Goal: Task Accomplishment & Management: Manage account settings

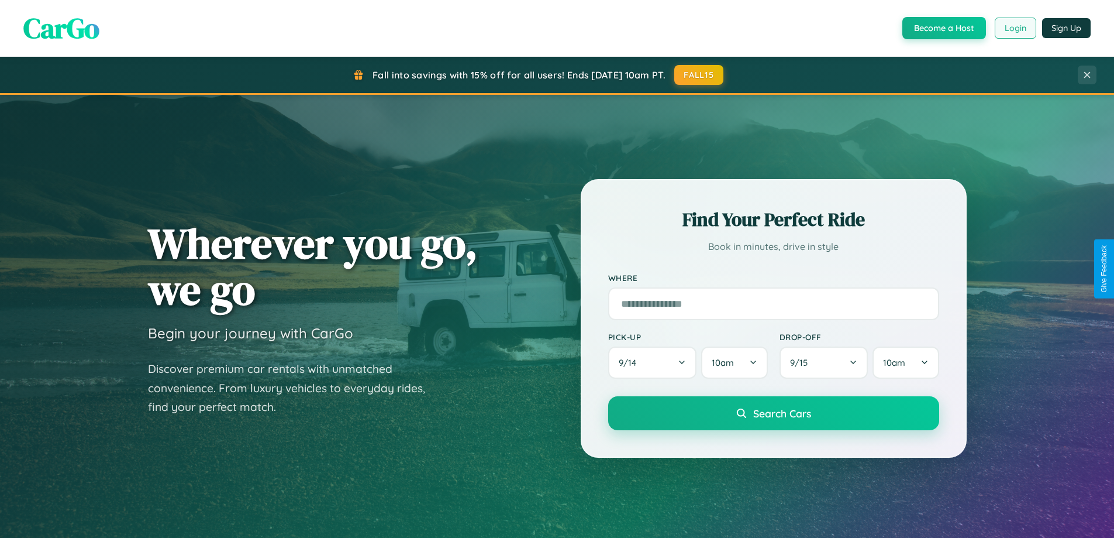
click at [1015, 28] on button "Login" at bounding box center [1016, 28] width 42 height 21
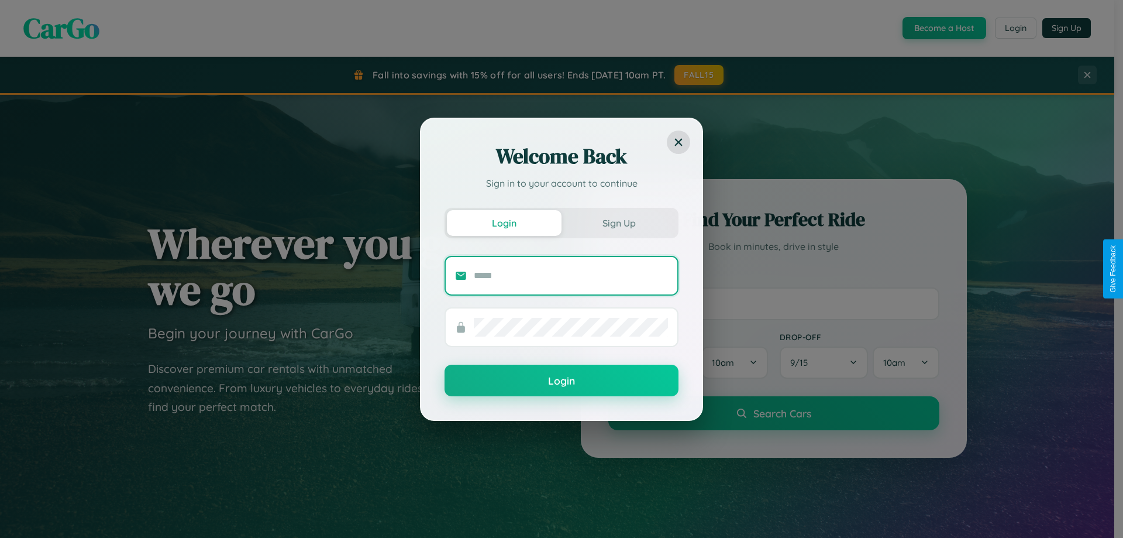
click at [571, 275] on input "text" at bounding box center [571, 275] width 194 height 19
type input "**********"
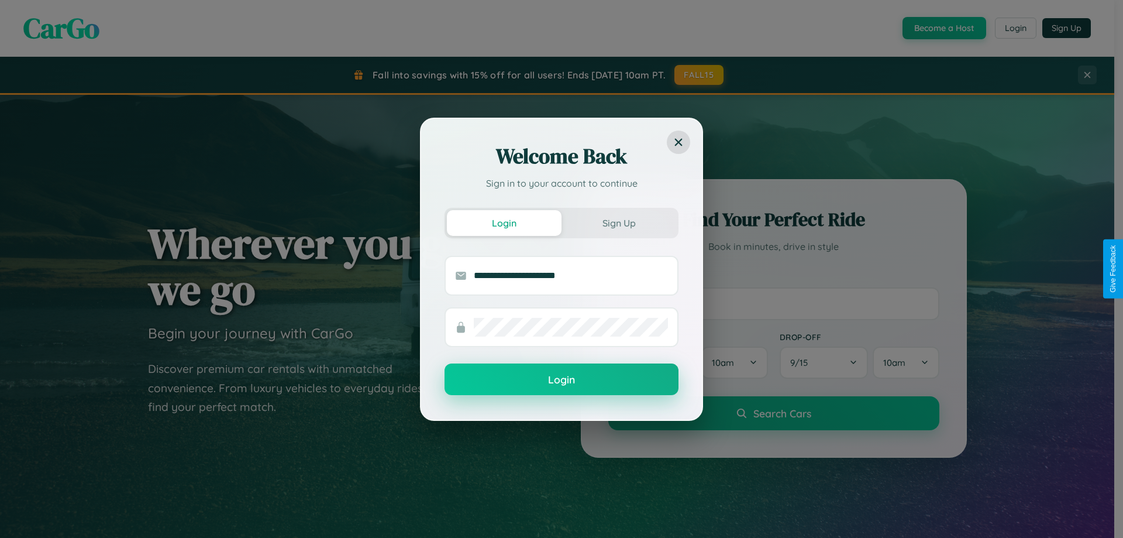
click at [562, 380] on button "Login" at bounding box center [562, 379] width 234 height 32
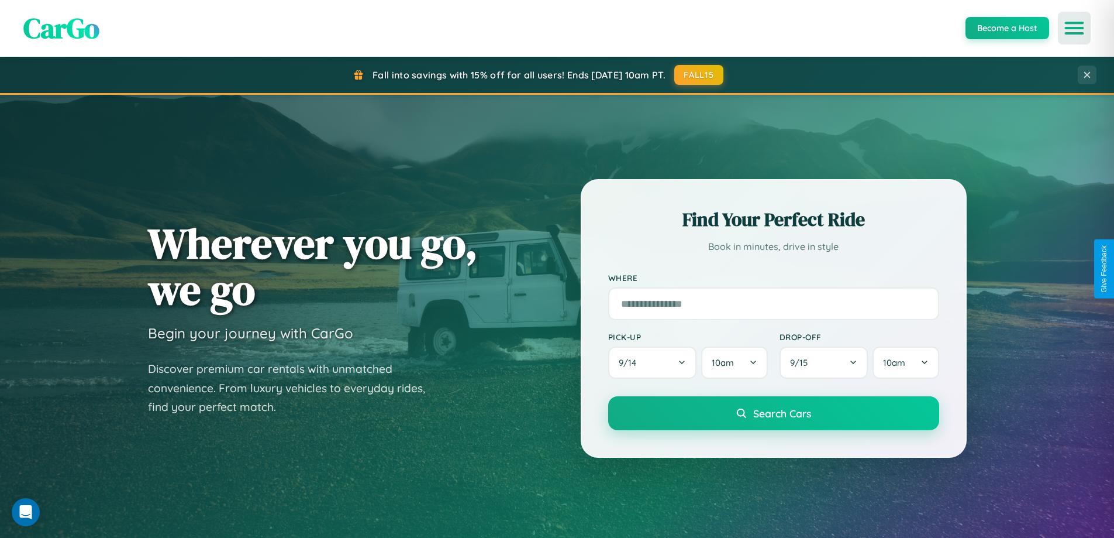
click at [1075, 28] on icon "Open menu" at bounding box center [1074, 28] width 17 height 11
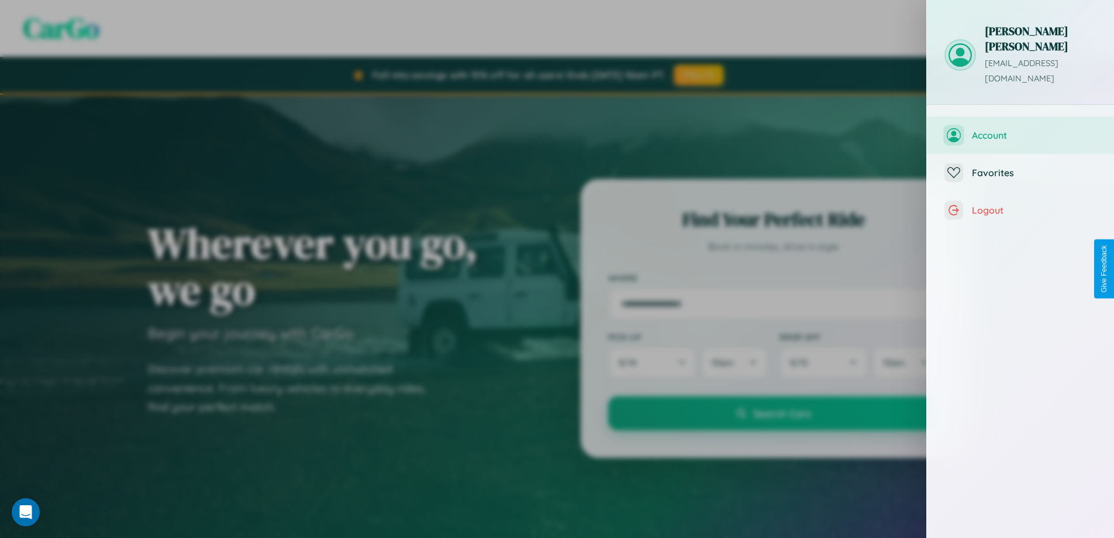
click at [1021, 129] on span "Account" at bounding box center [1034, 135] width 125 height 12
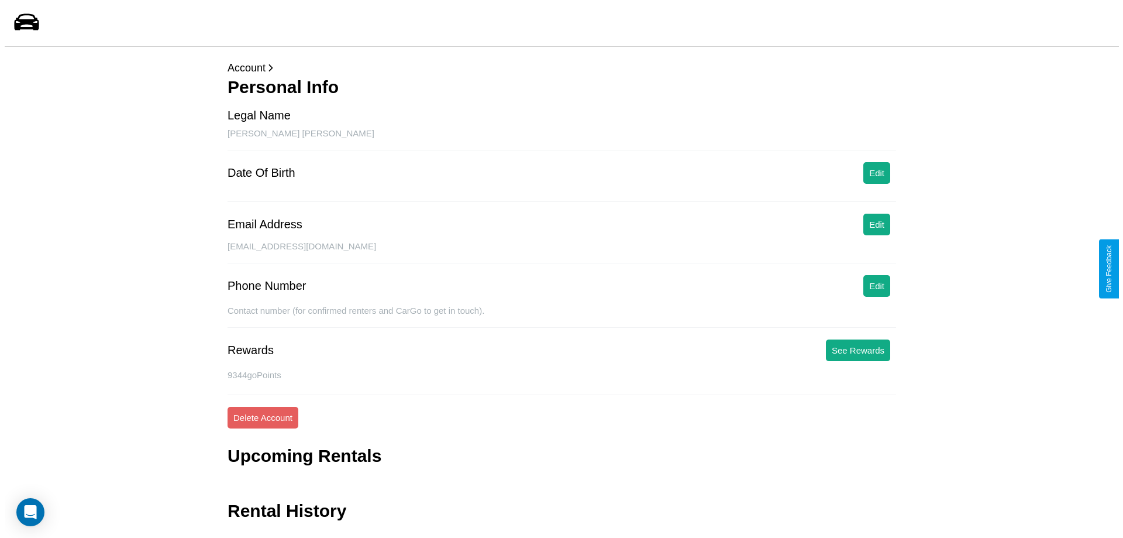
scroll to position [28, 0]
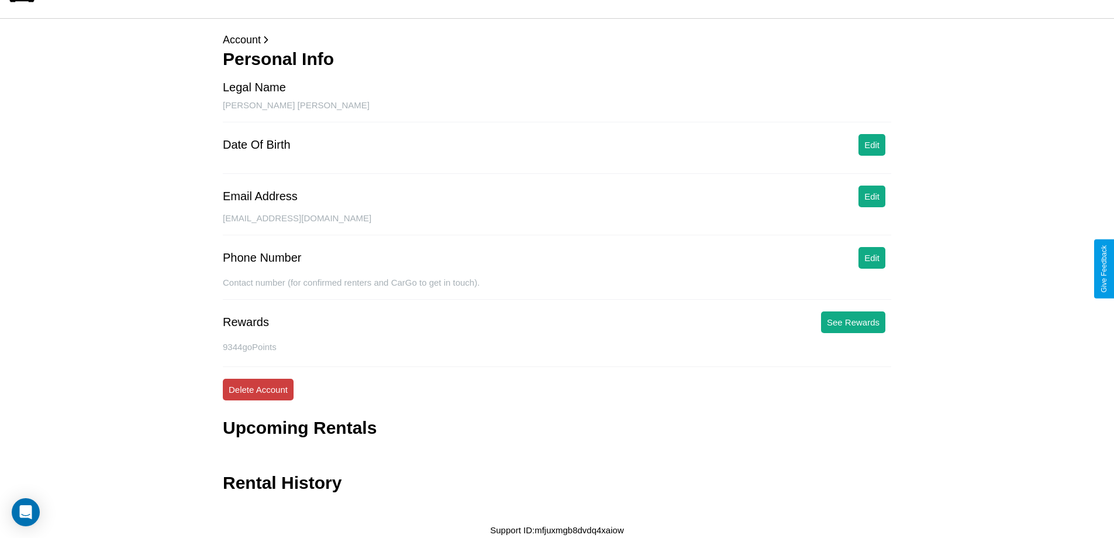
click at [258, 389] on button "Delete Account" at bounding box center [258, 389] width 71 height 22
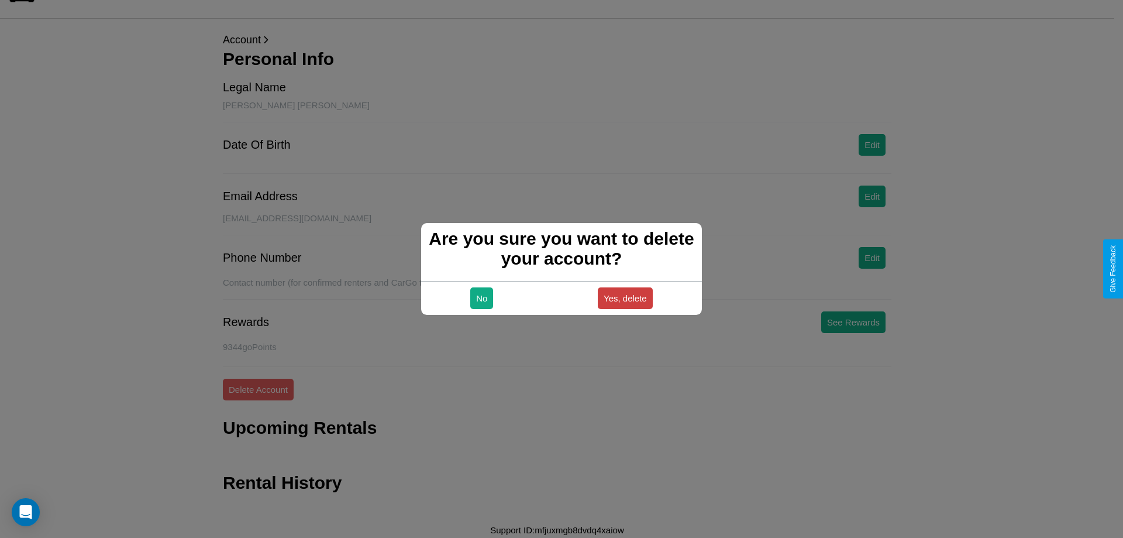
click at [625, 298] on button "Yes, delete" at bounding box center [625, 298] width 55 height 22
